Goal: Information Seeking & Learning: Learn about a topic

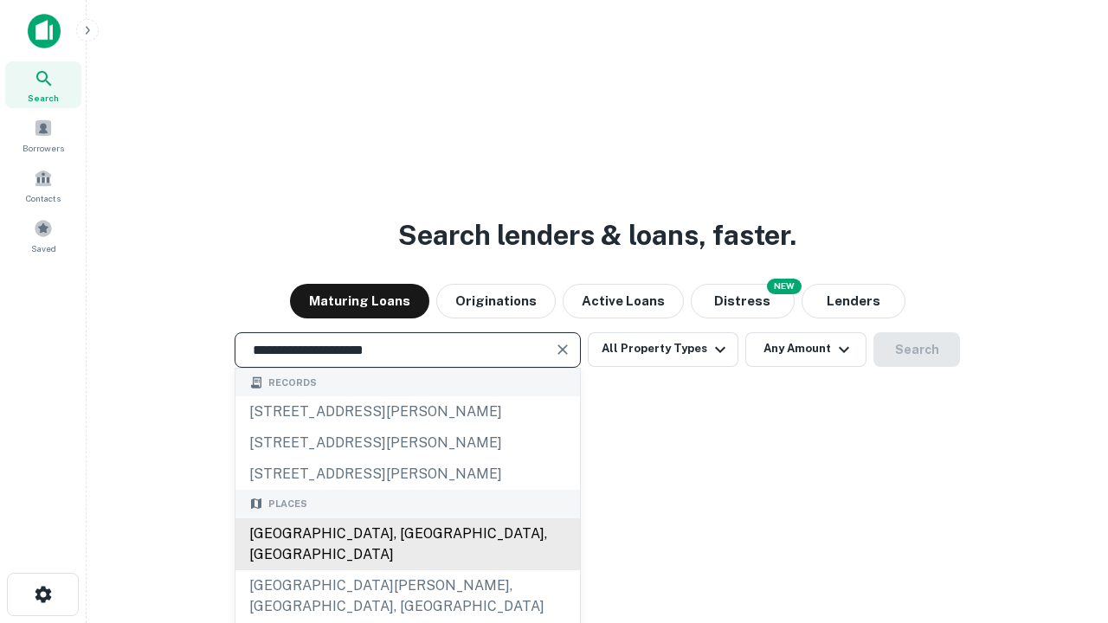
click at [407, 571] on div "[GEOGRAPHIC_DATA], [GEOGRAPHIC_DATA], [GEOGRAPHIC_DATA]" at bounding box center [407, 545] width 345 height 52
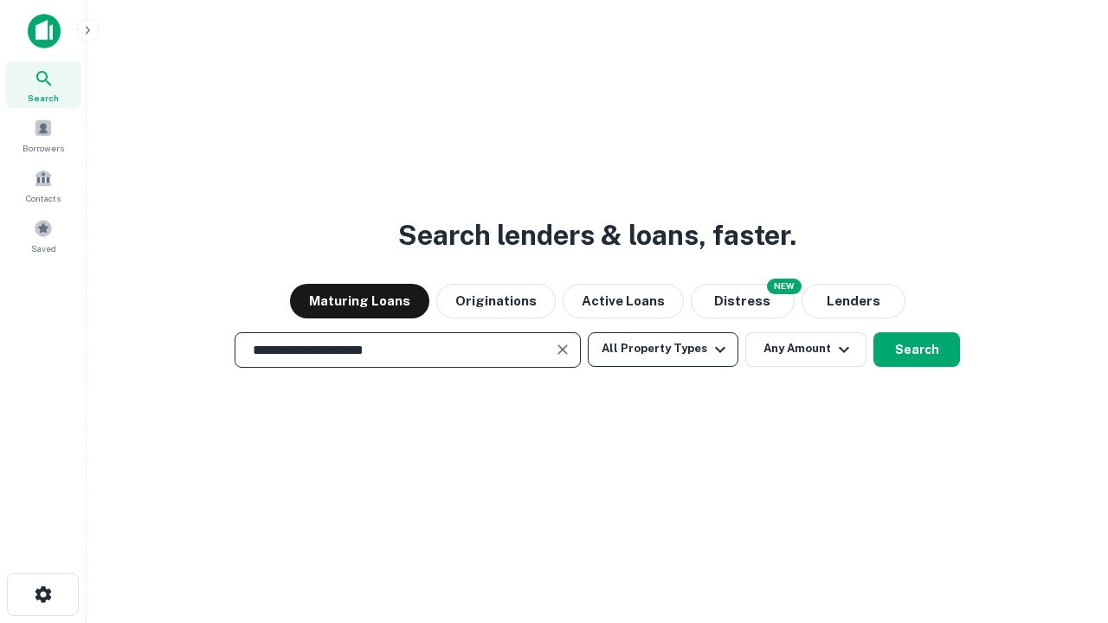
type input "**********"
click at [663, 349] on button "All Property Types" at bounding box center [663, 349] width 151 height 35
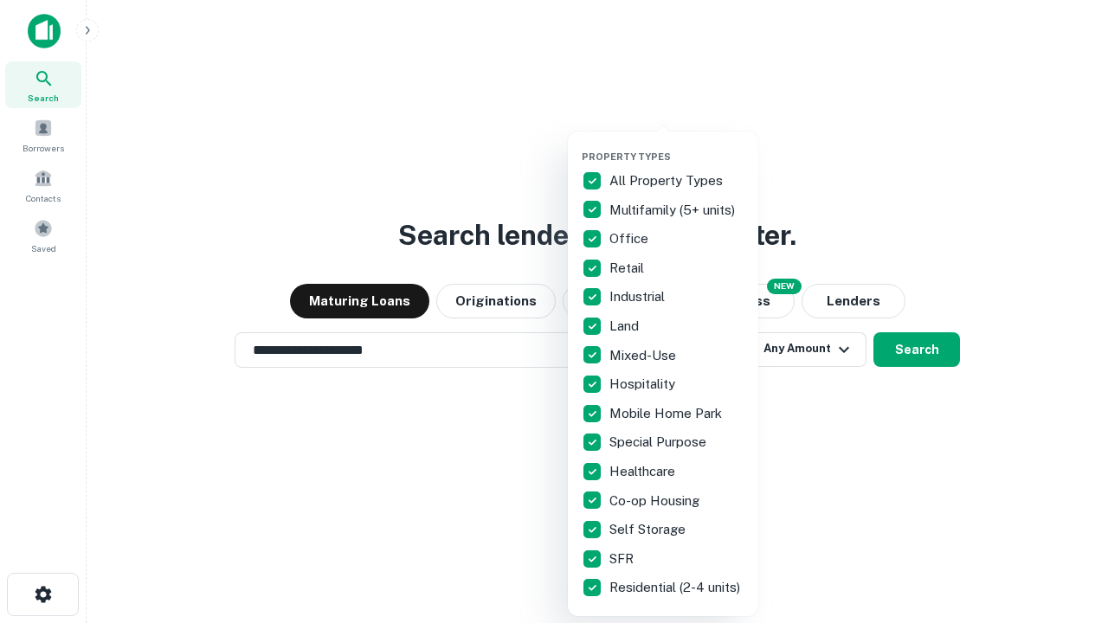
click at [677, 145] on button "button" at bounding box center [677, 145] width 190 height 1
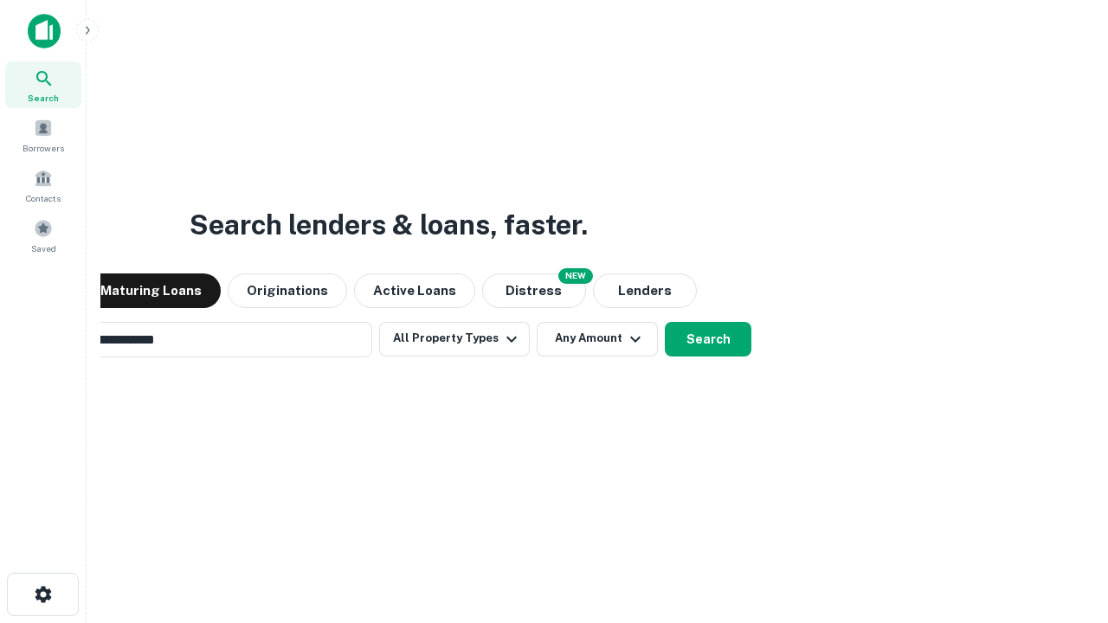
scroll to position [27, 0]
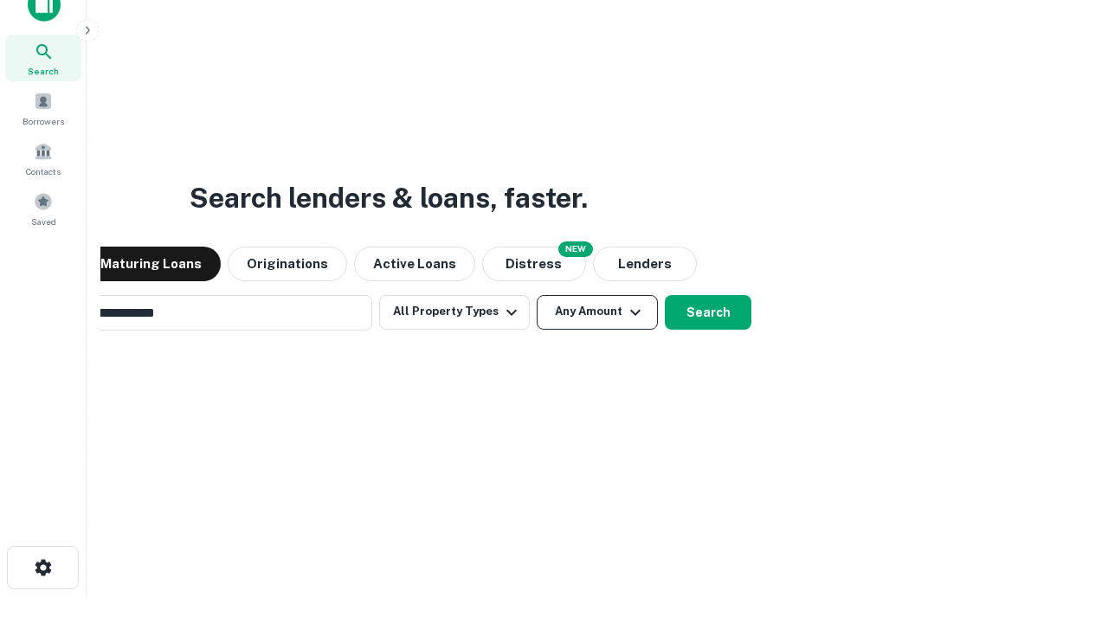
click at [537, 295] on button "Any Amount" at bounding box center [597, 312] width 121 height 35
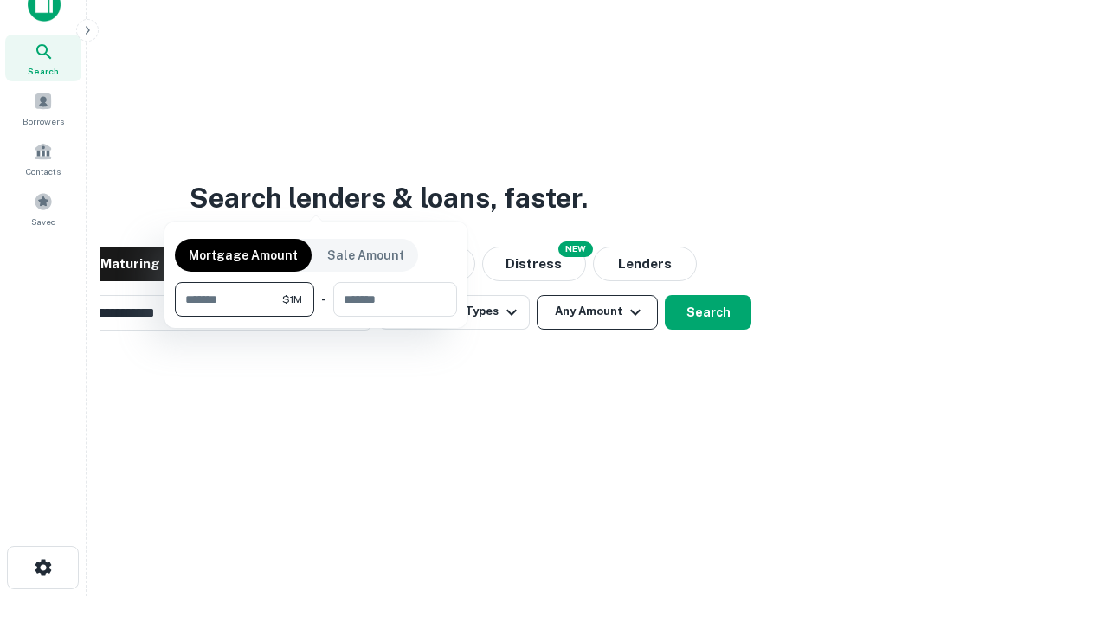
scroll to position [28, 0]
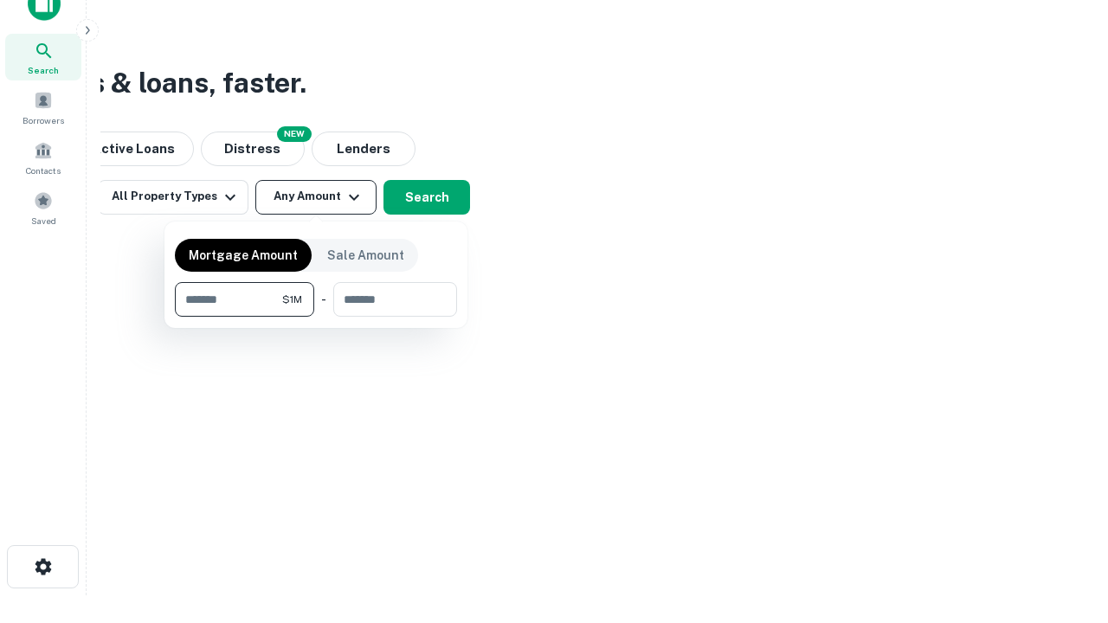
type input "*******"
click at [316, 317] on button "button" at bounding box center [316, 317] width 282 height 1
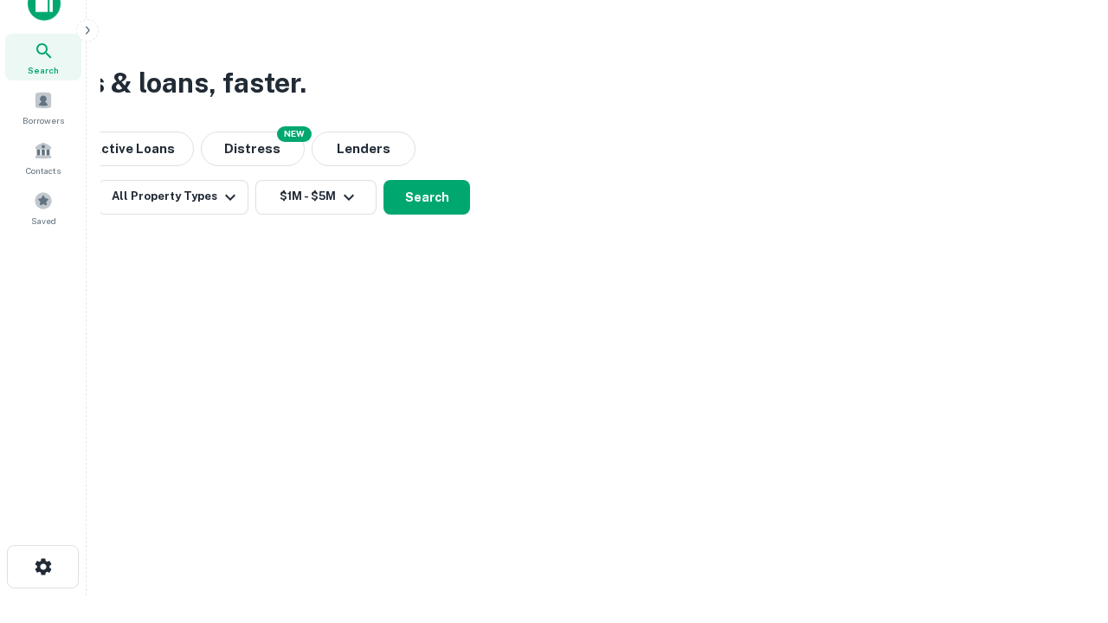
scroll to position [10, 319]
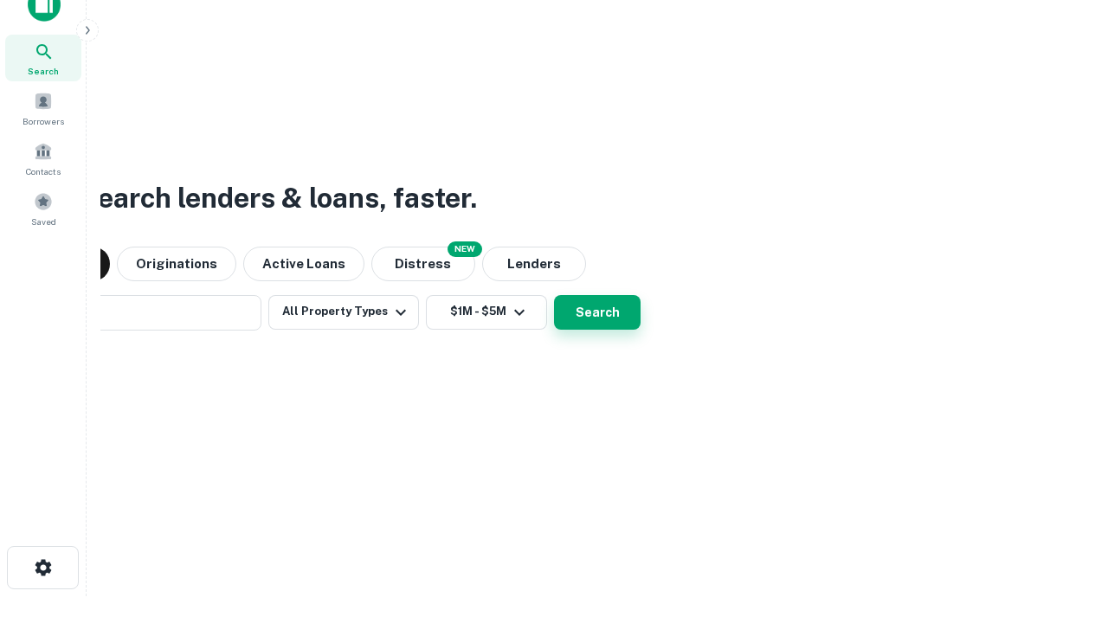
click at [554, 295] on button "Search" at bounding box center [597, 312] width 87 height 35
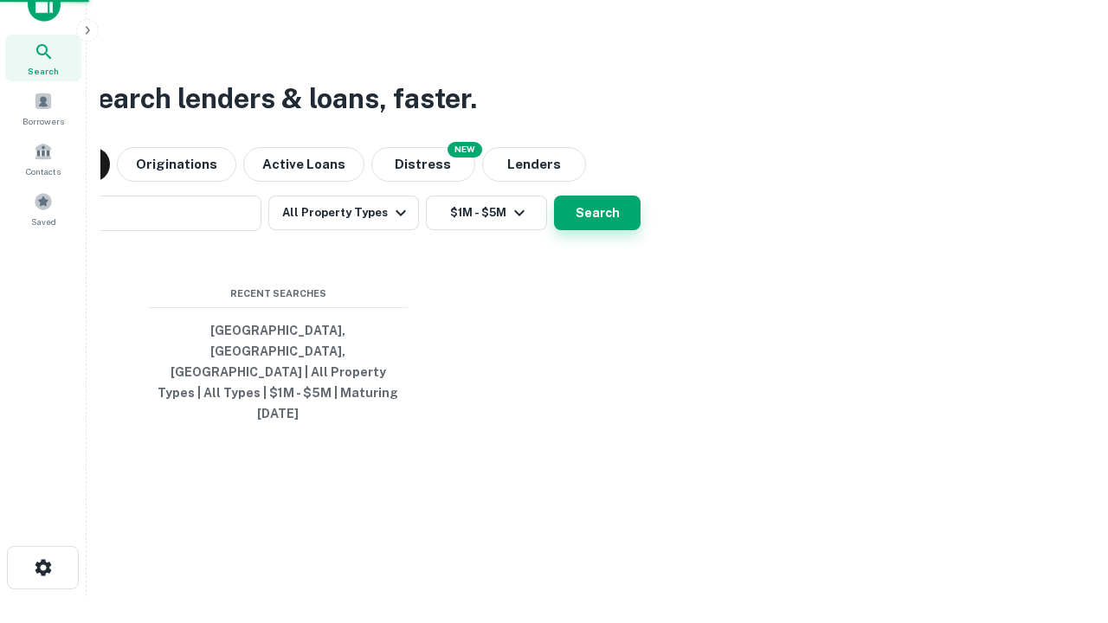
scroll to position [46, 490]
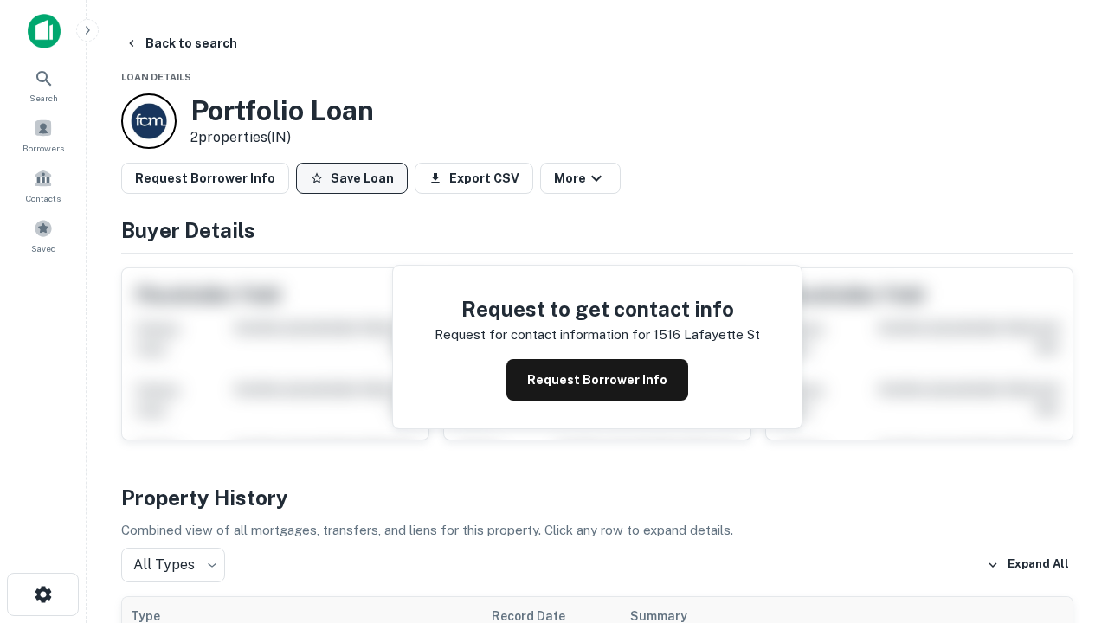
click at [352, 178] on button "Save Loan" at bounding box center [352, 178] width 112 height 31
click at [356, 178] on button "Save Loan" at bounding box center [352, 178] width 112 height 31
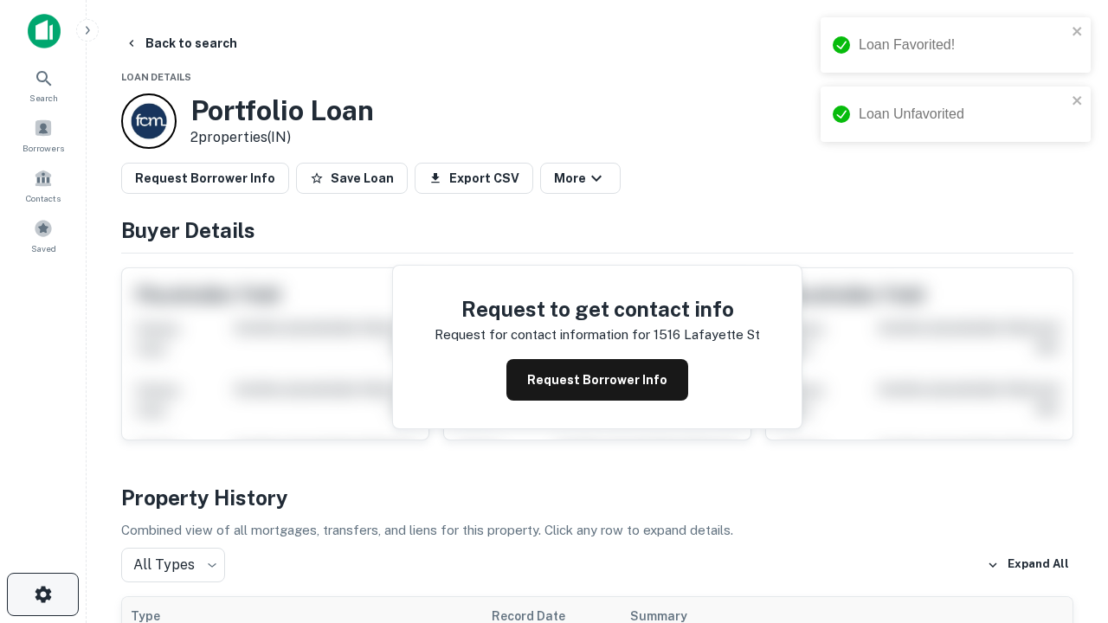
click at [42, 595] on icon "button" at bounding box center [43, 594] width 21 height 21
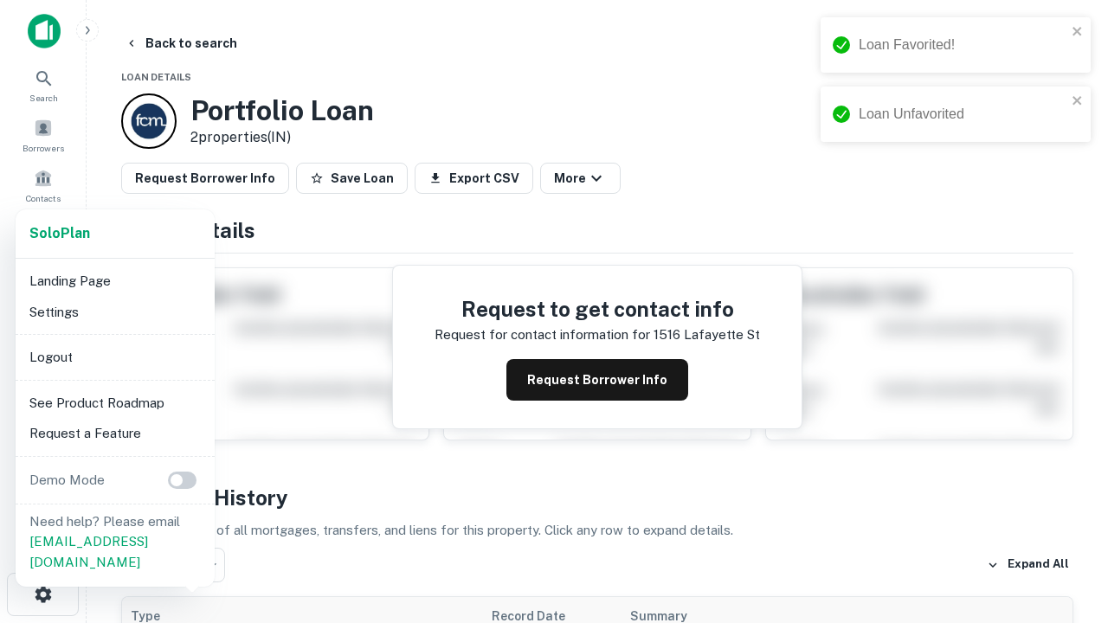
click at [114, 357] on li "Logout" at bounding box center [115, 357] width 185 height 31
